Goal: Contribute content: Add original content to the website for others to see

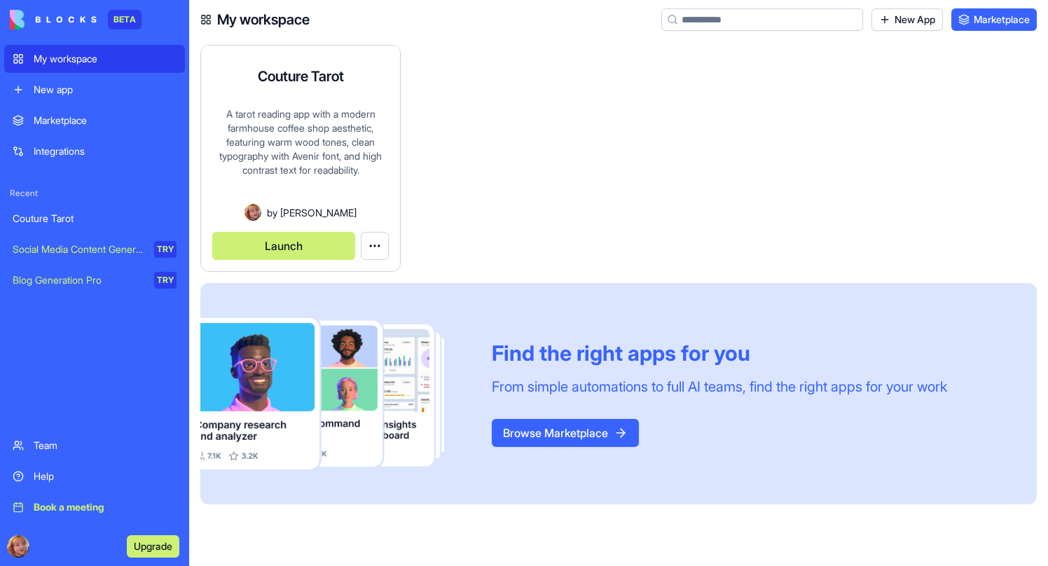
click at [308, 242] on button "Launch" at bounding box center [283, 246] width 143 height 28
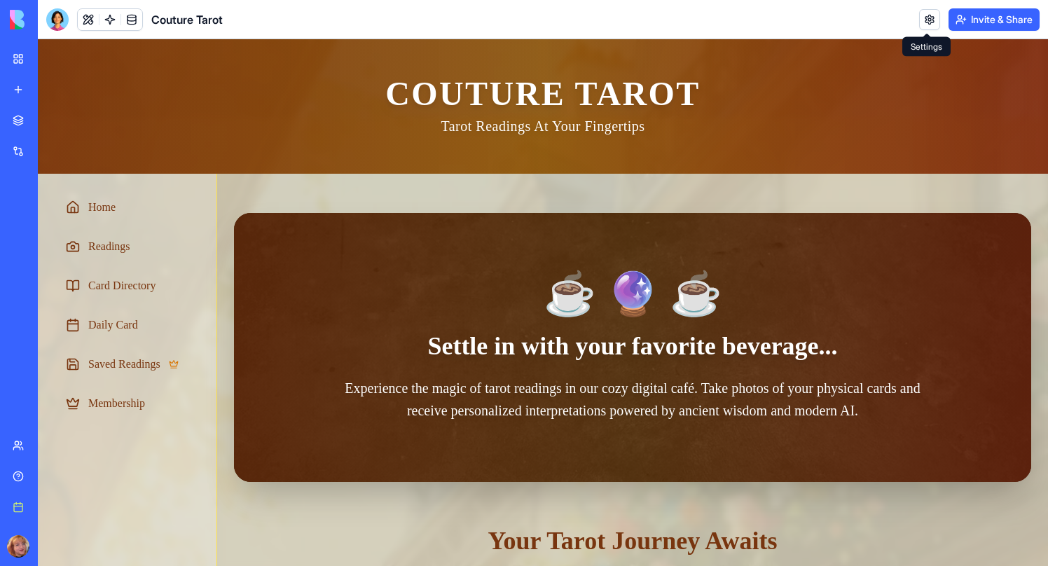
click at [931, 17] on link at bounding box center [929, 19] width 21 height 21
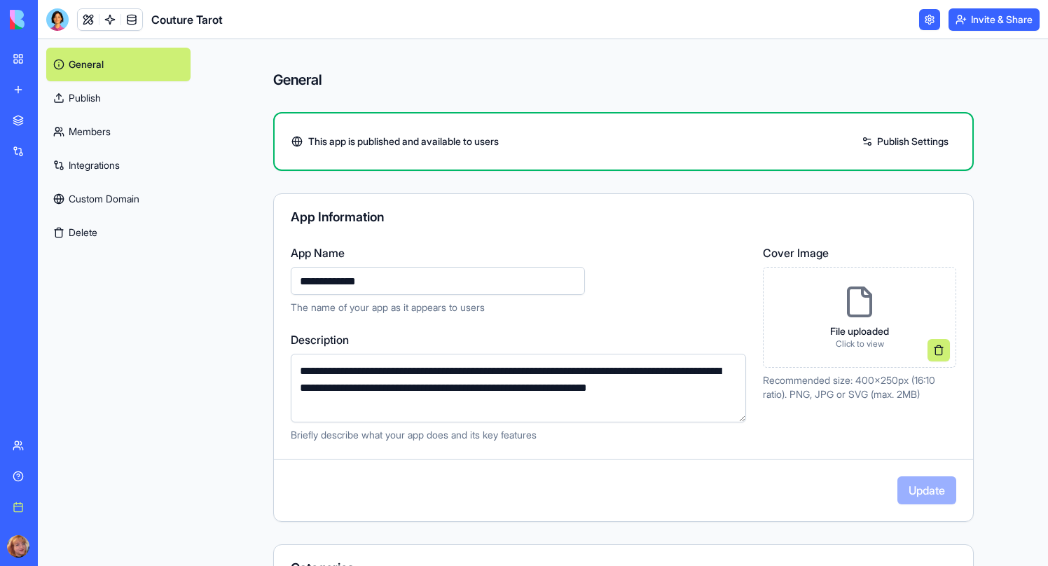
click at [931, 18] on link at bounding box center [929, 19] width 21 height 21
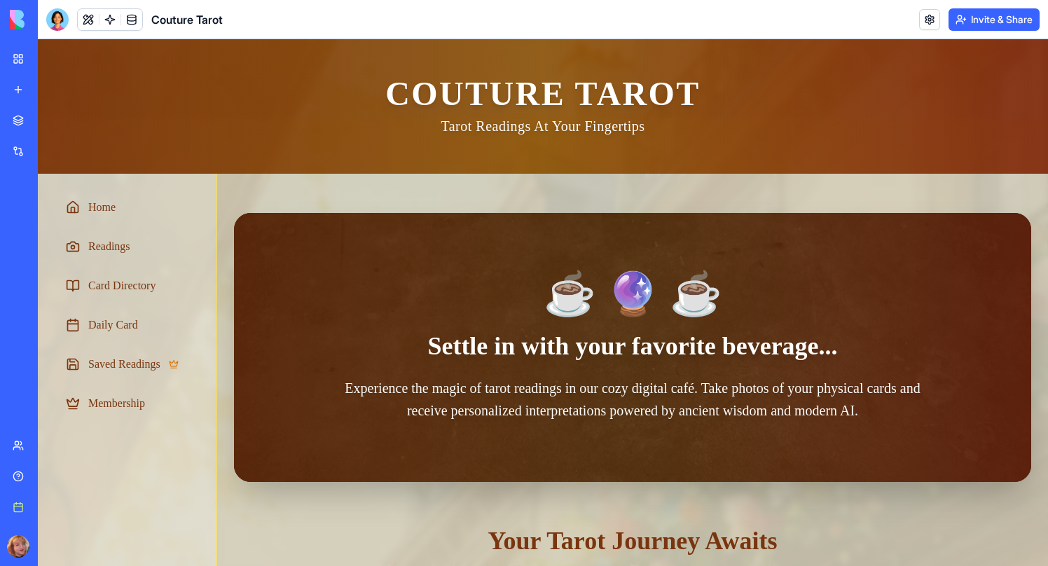
click at [976, 22] on button "Invite & Share" at bounding box center [993, 19] width 91 height 22
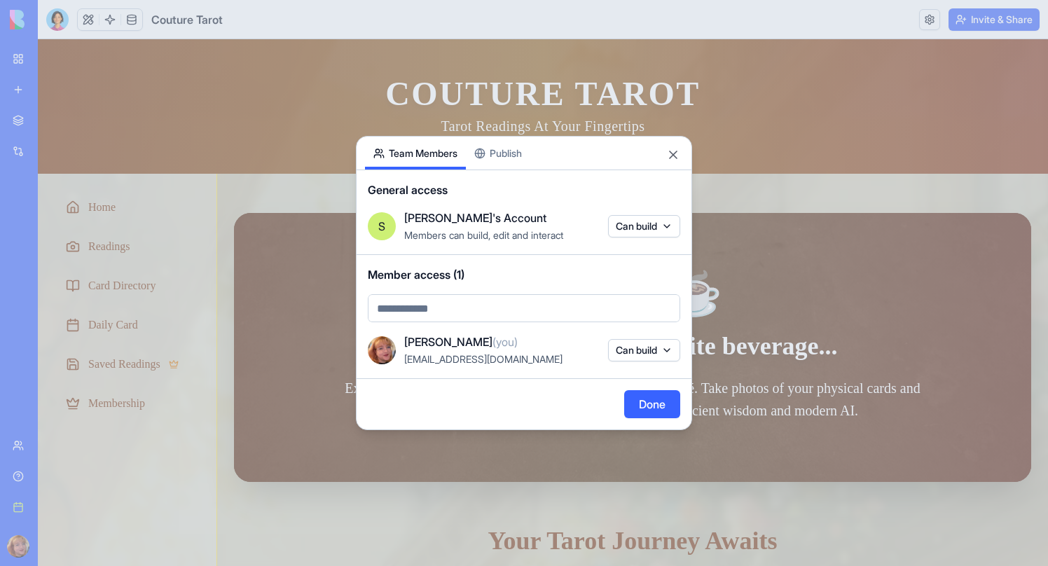
click at [515, 153] on button "Publish" at bounding box center [498, 153] width 64 height 33
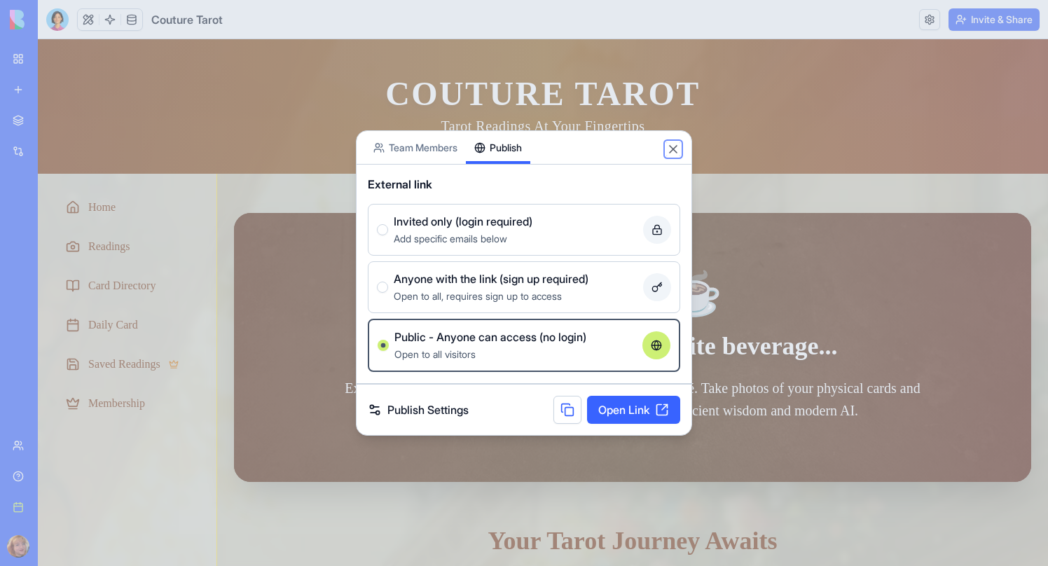
click at [674, 147] on button "Close" at bounding box center [673, 149] width 14 height 14
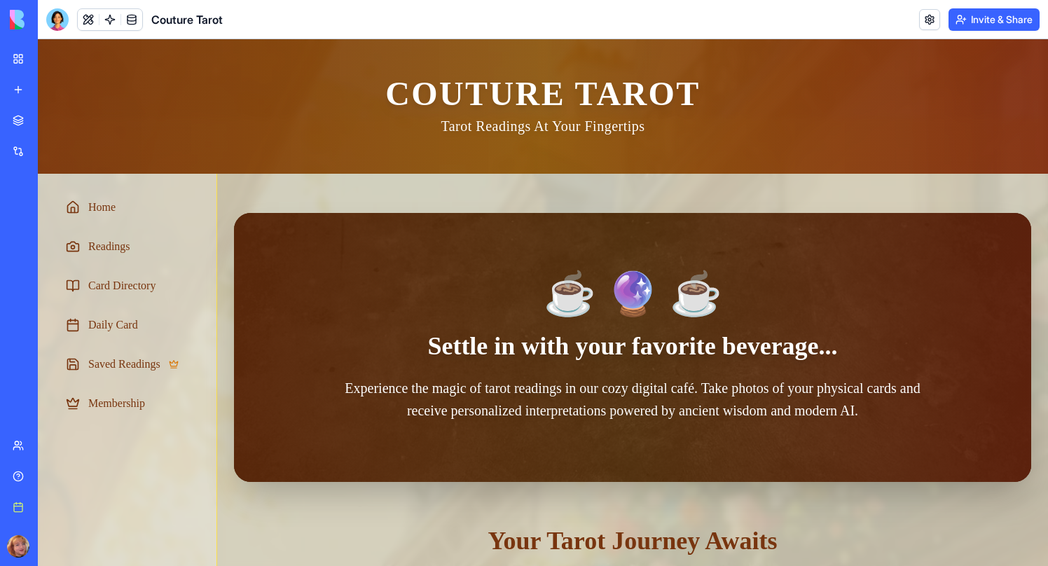
click at [16, 62] on link "My workspace" at bounding box center [32, 59] width 56 height 28
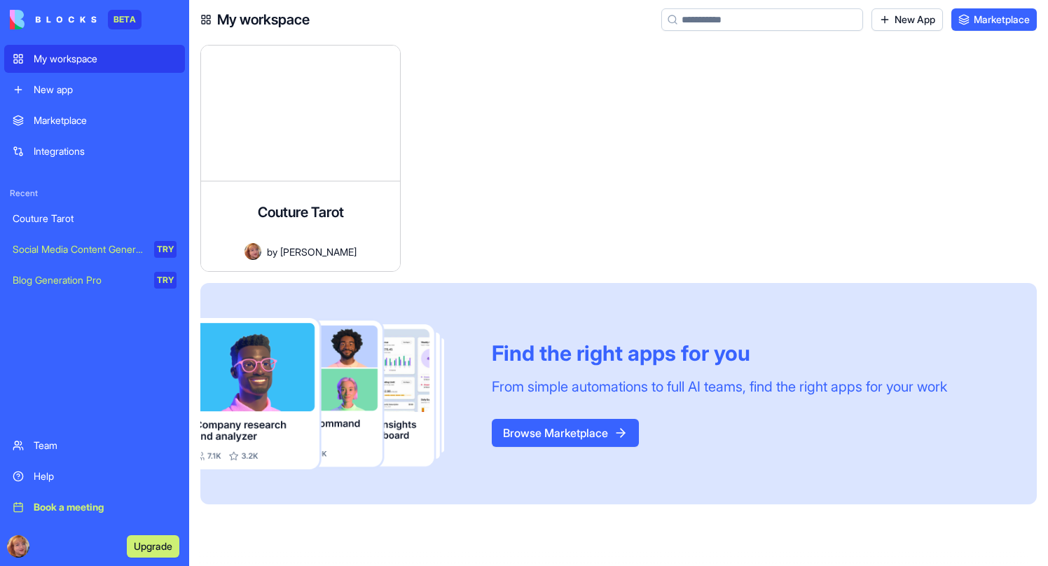
click at [81, 88] on div "New app" at bounding box center [105, 90] width 143 height 14
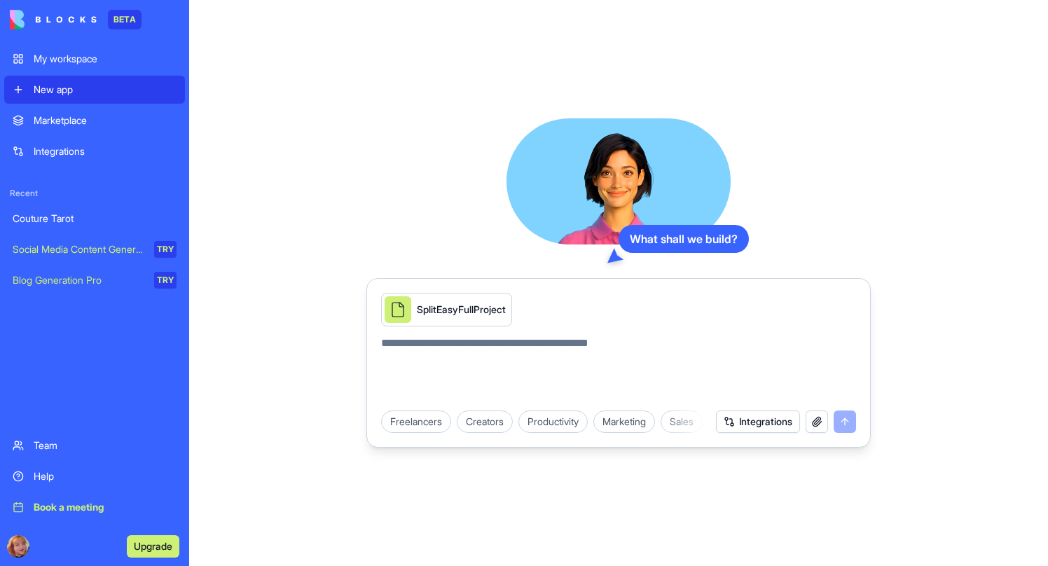
click at [759, 379] on textarea at bounding box center [618, 368] width 475 height 67
click at [628, 357] on textarea at bounding box center [618, 368] width 475 height 67
type textarea "**********"
